Goal: Information Seeking & Learning: Learn about a topic

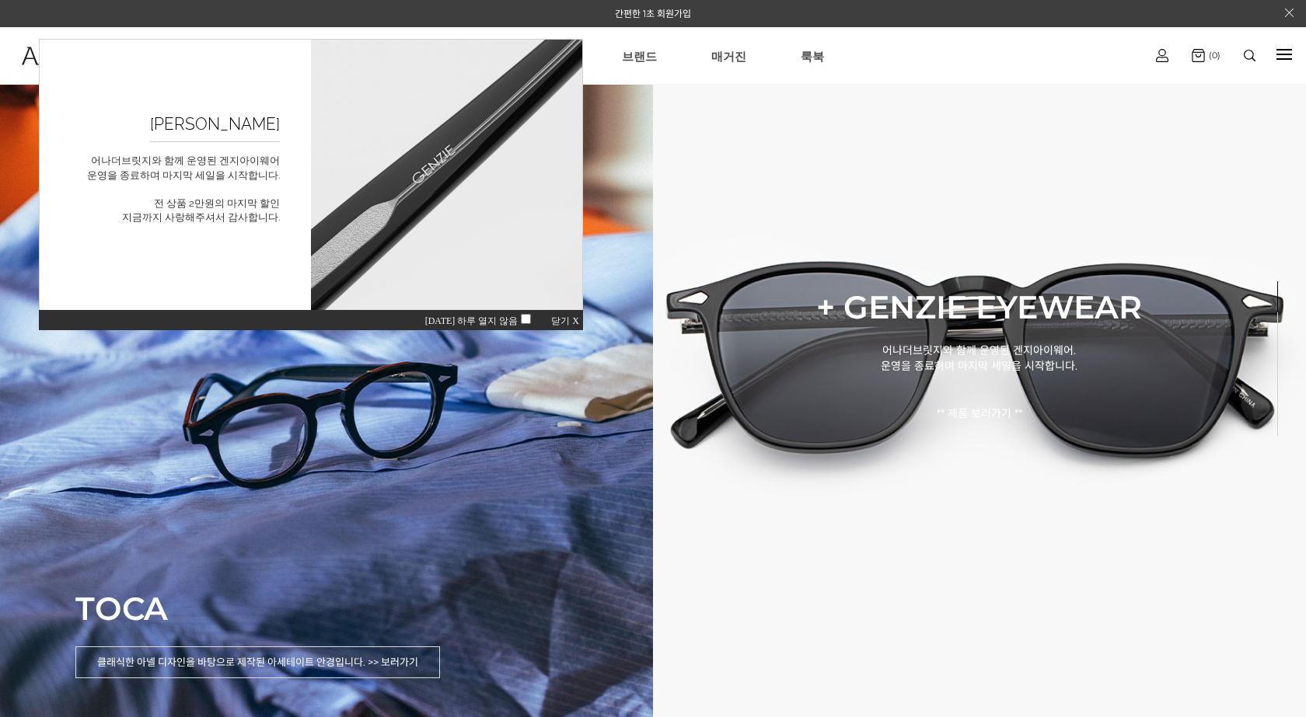
click at [510, 321] on span "오늘 하루 열지 않음" at bounding box center [480, 321] width 111 height 11
click at [519, 321] on span "오늘 하루 열지 않음" at bounding box center [480, 321] width 111 height 11
click at [576, 320] on span "닫기 X" at bounding box center [565, 321] width 28 height 11
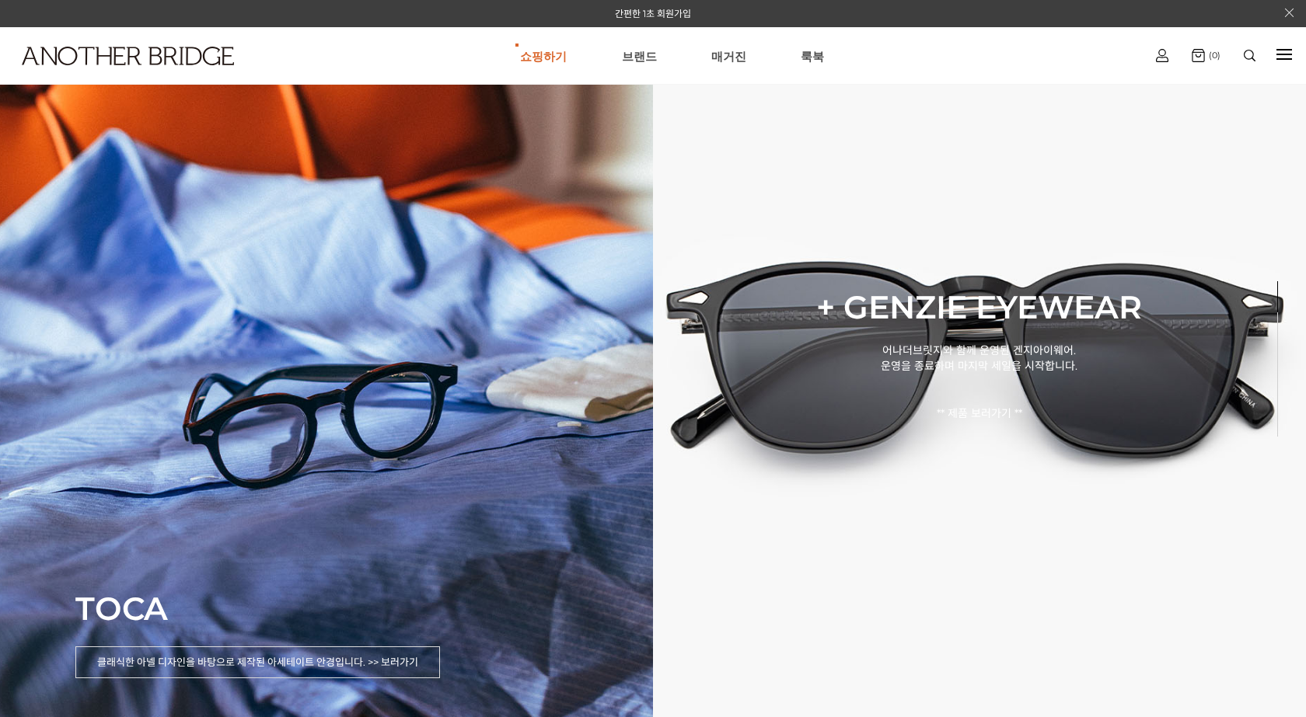
click at [1282, 53] on div at bounding box center [1284, 55] width 16 height 18
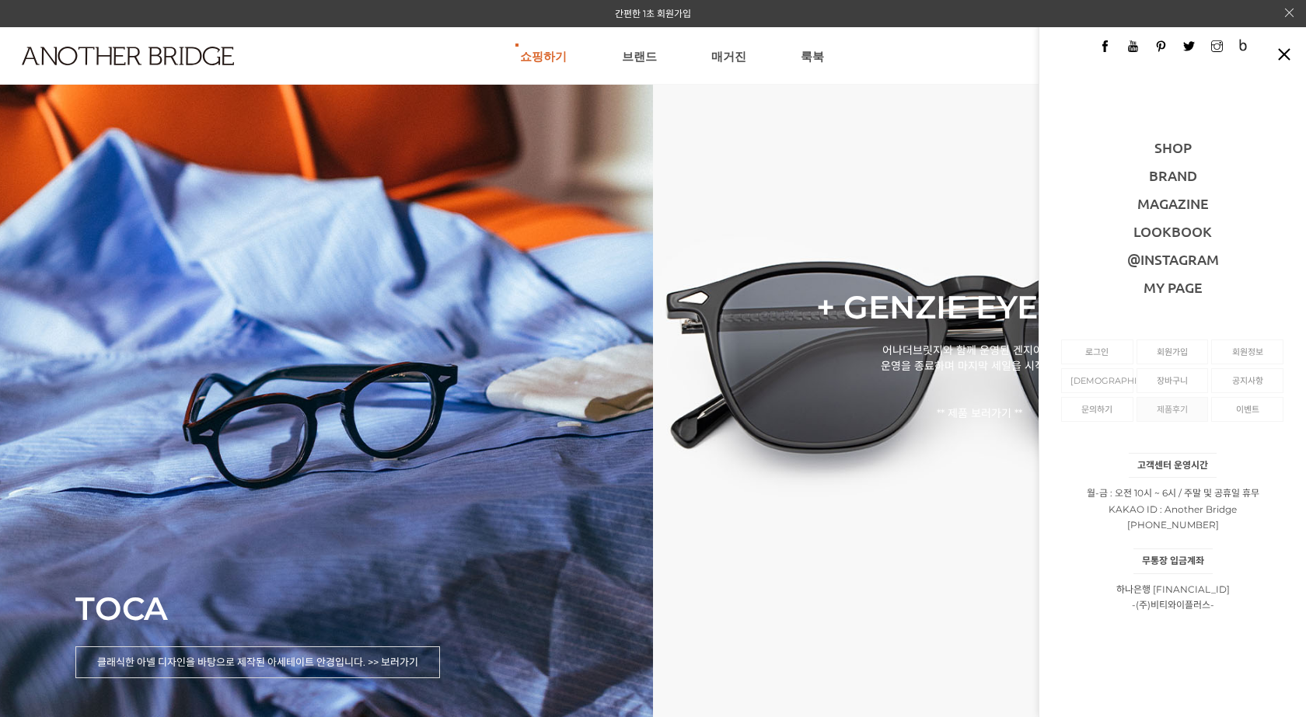
click at [1175, 406] on link "제품후기" at bounding box center [1173, 409] width 54 height 23
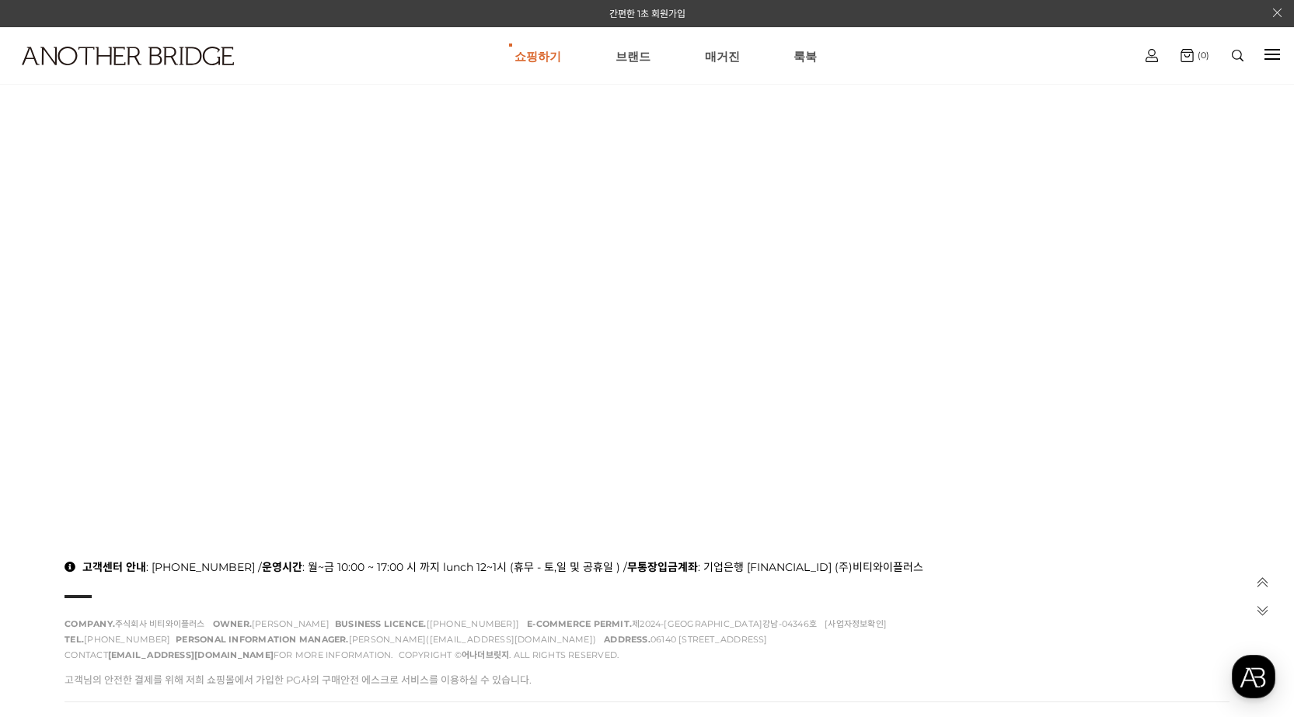
scroll to position [78, 0]
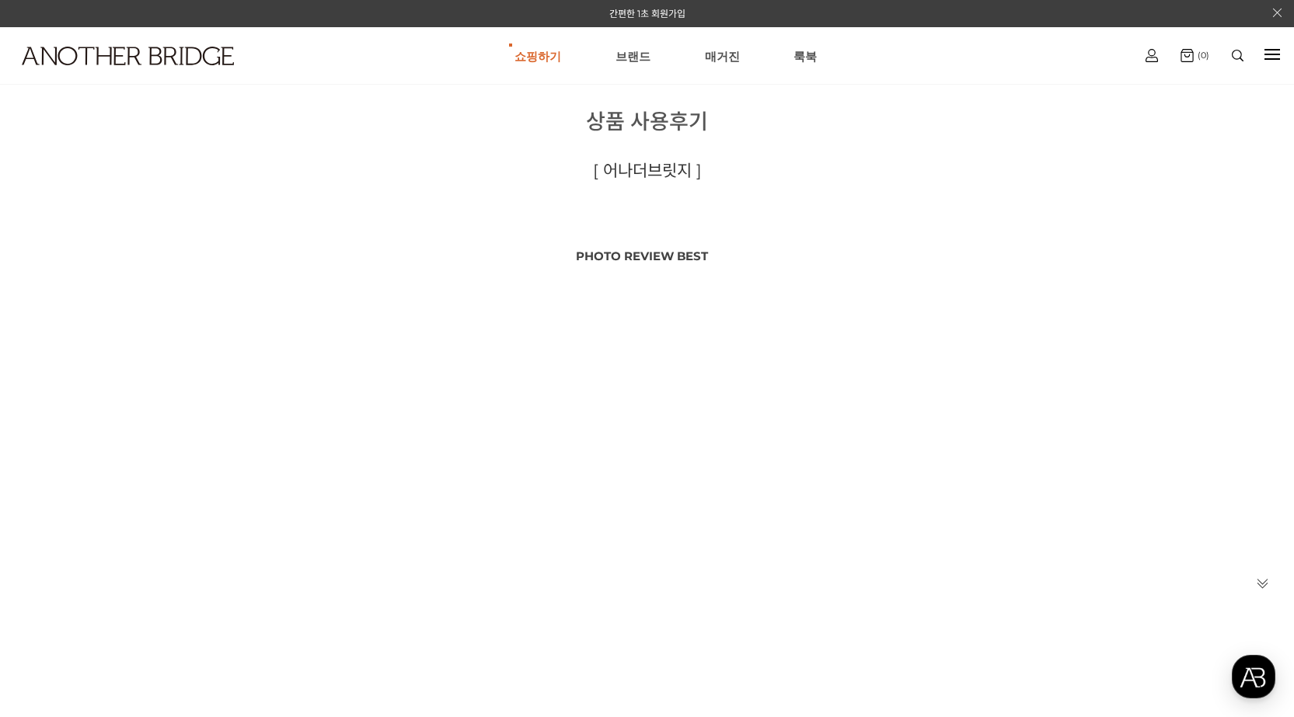
click at [1275, 54] on div at bounding box center [1272, 55] width 16 height 2
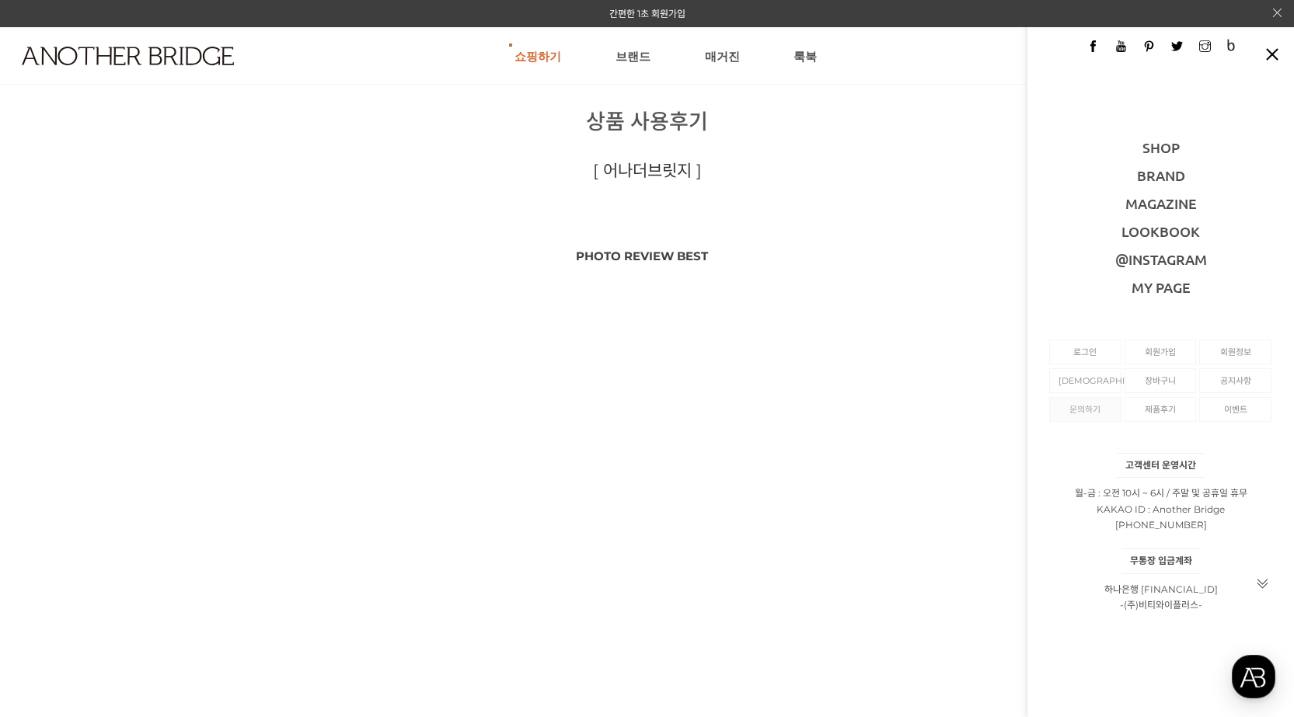
click at [1097, 412] on link "문의하기" at bounding box center [1086, 409] width 54 height 23
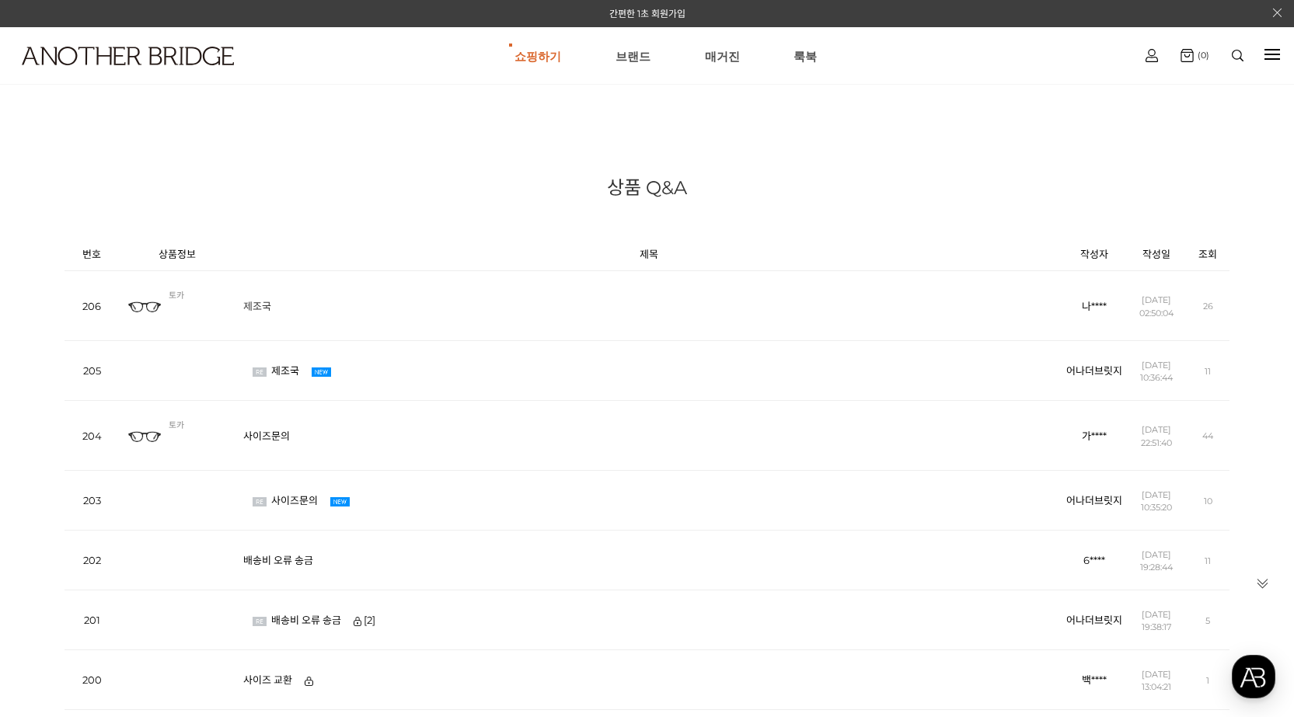
click at [259, 303] on link "제조국" at bounding box center [261, 306] width 36 height 12
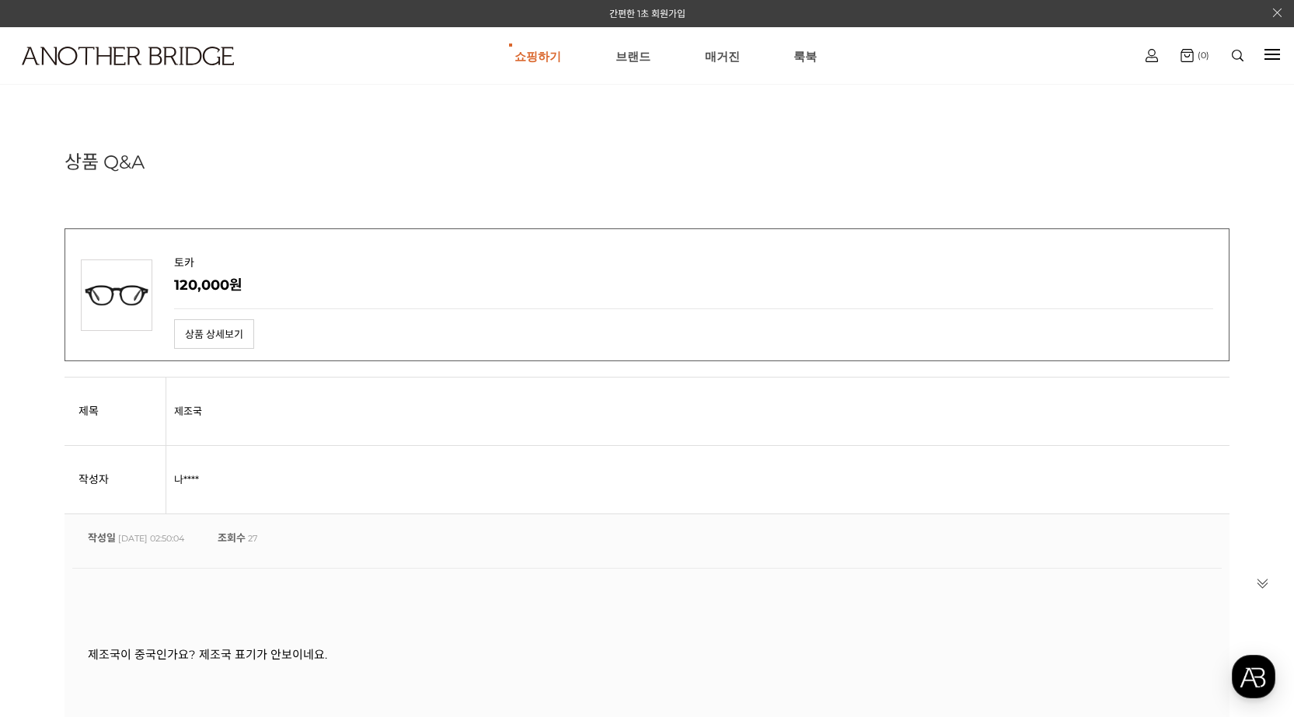
scroll to position [389, 0]
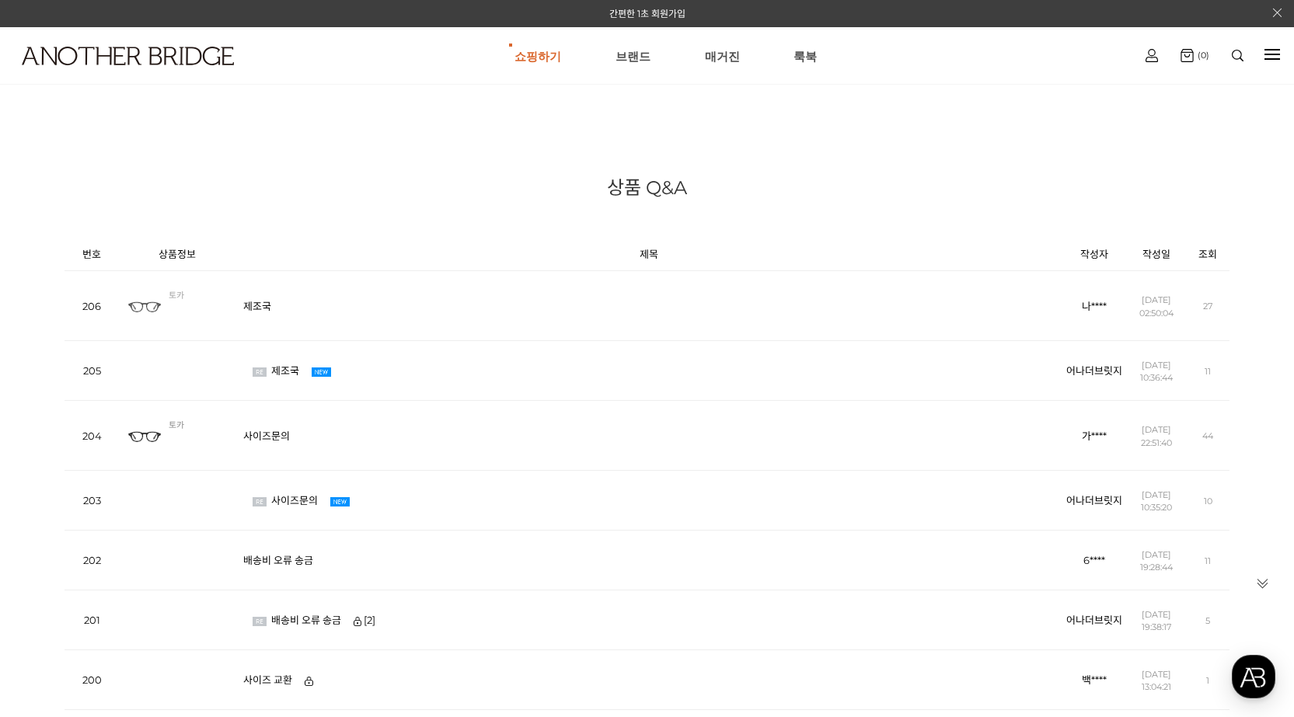
click at [134, 307] on img at bounding box center [145, 307] width 36 height 36
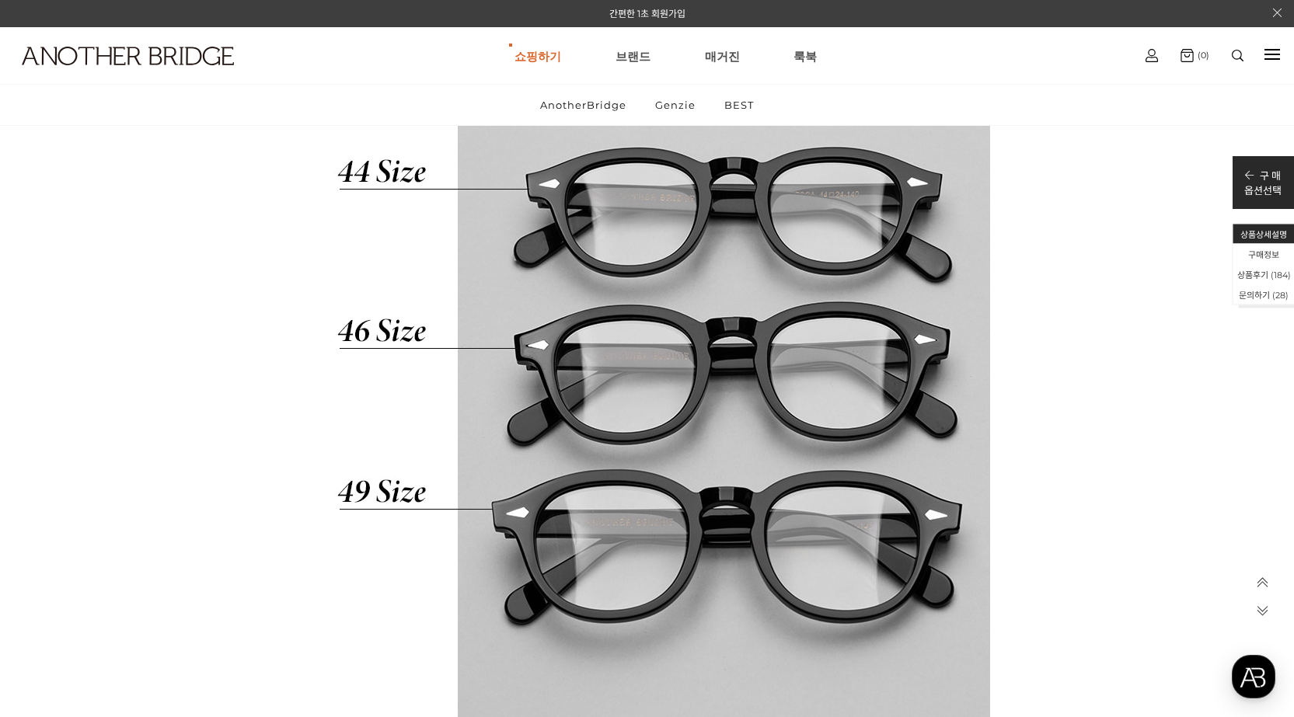
scroll to position [9326, 0]
